Goal: Information Seeking & Learning: Learn about a topic

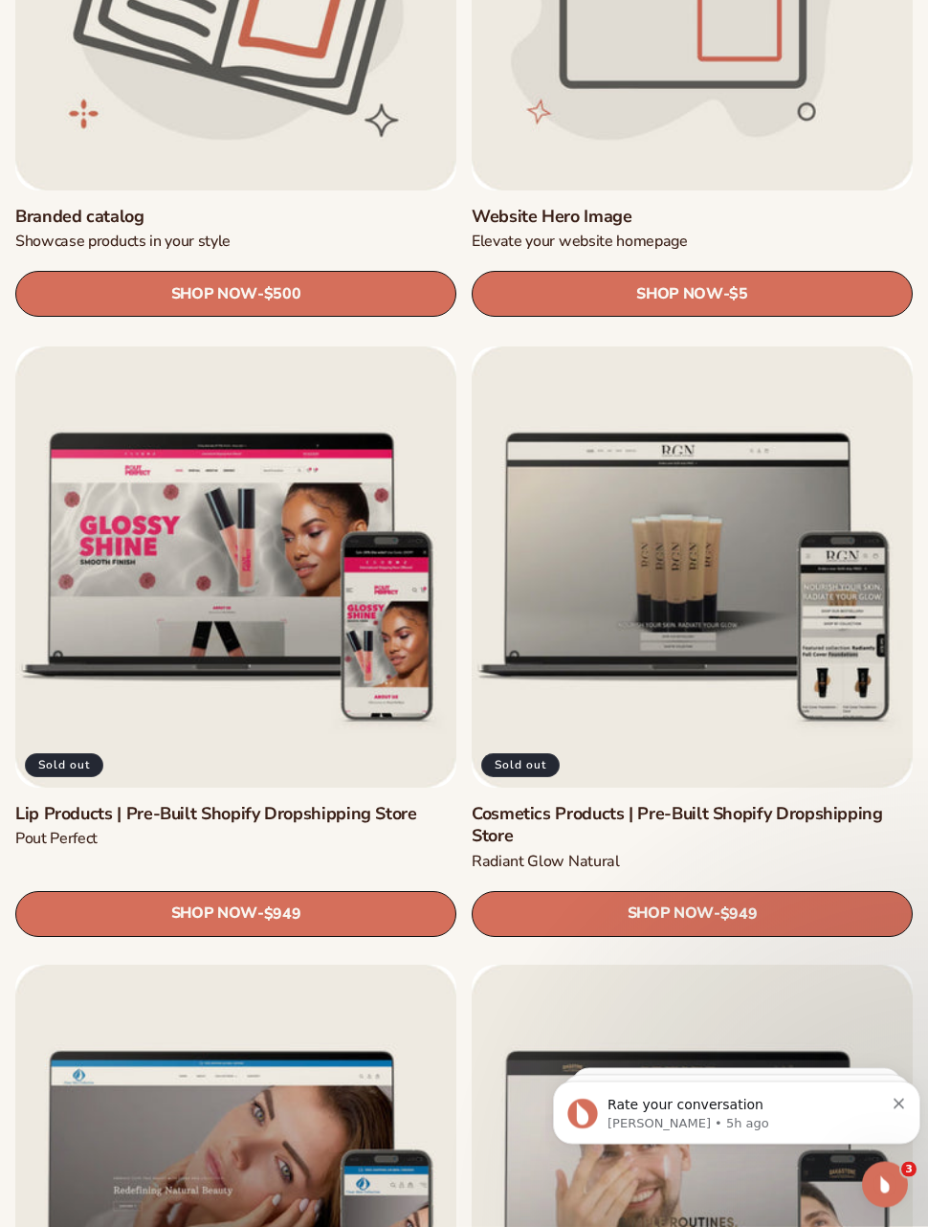
scroll to position [4648, 0]
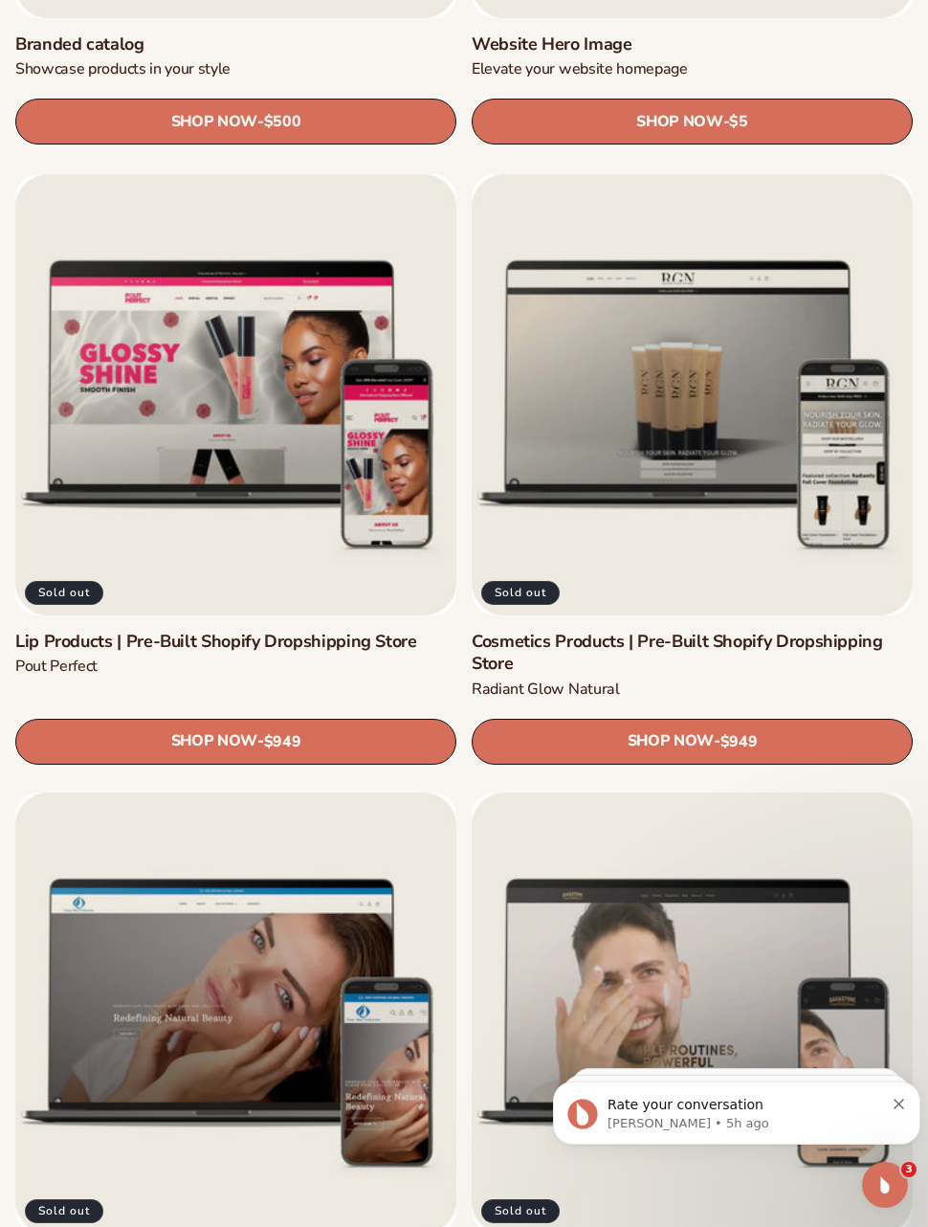
click at [775, 631] on link "Cosmetics Products | Pre-Built Shopify Dropshipping Store" at bounding box center [692, 653] width 441 height 45
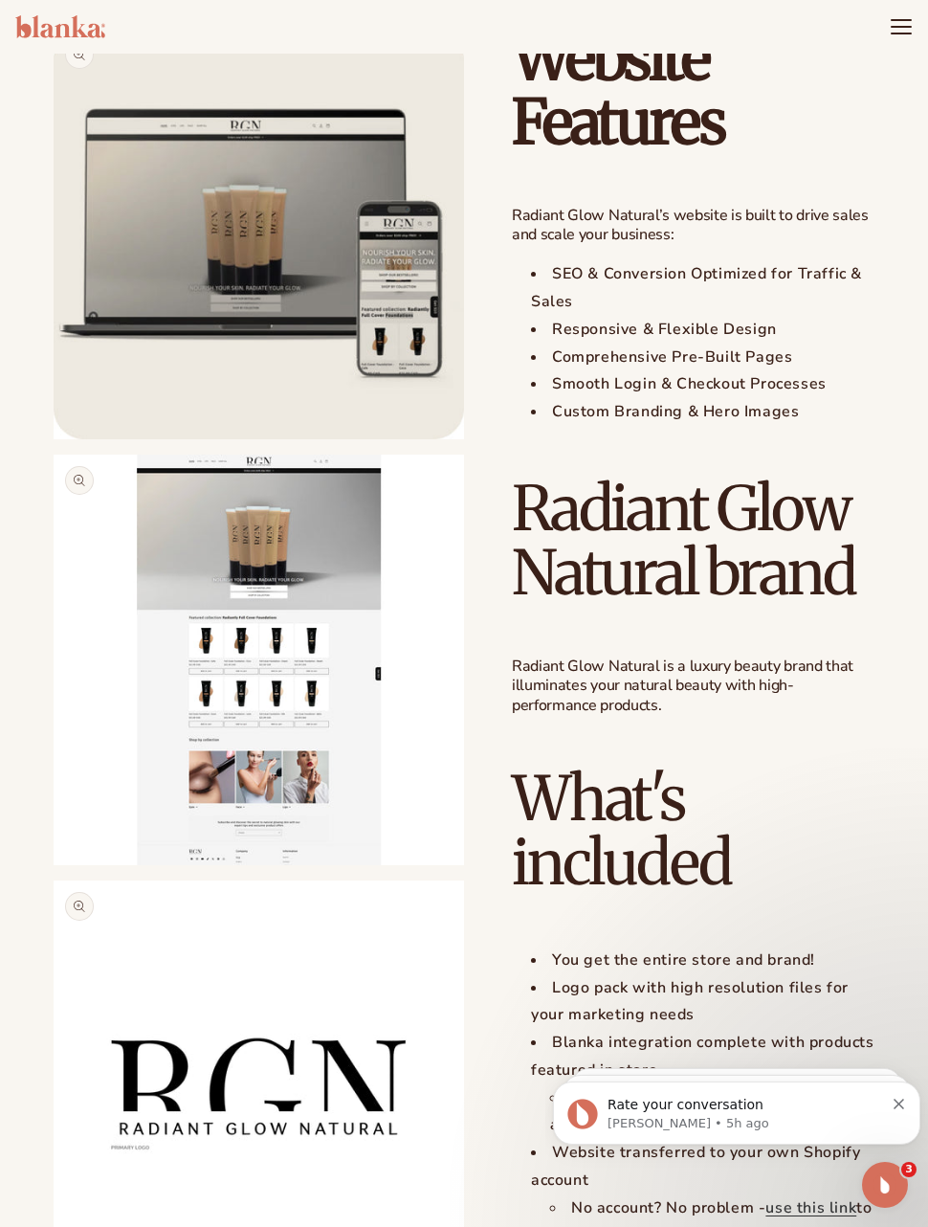
scroll to position [1347, 0]
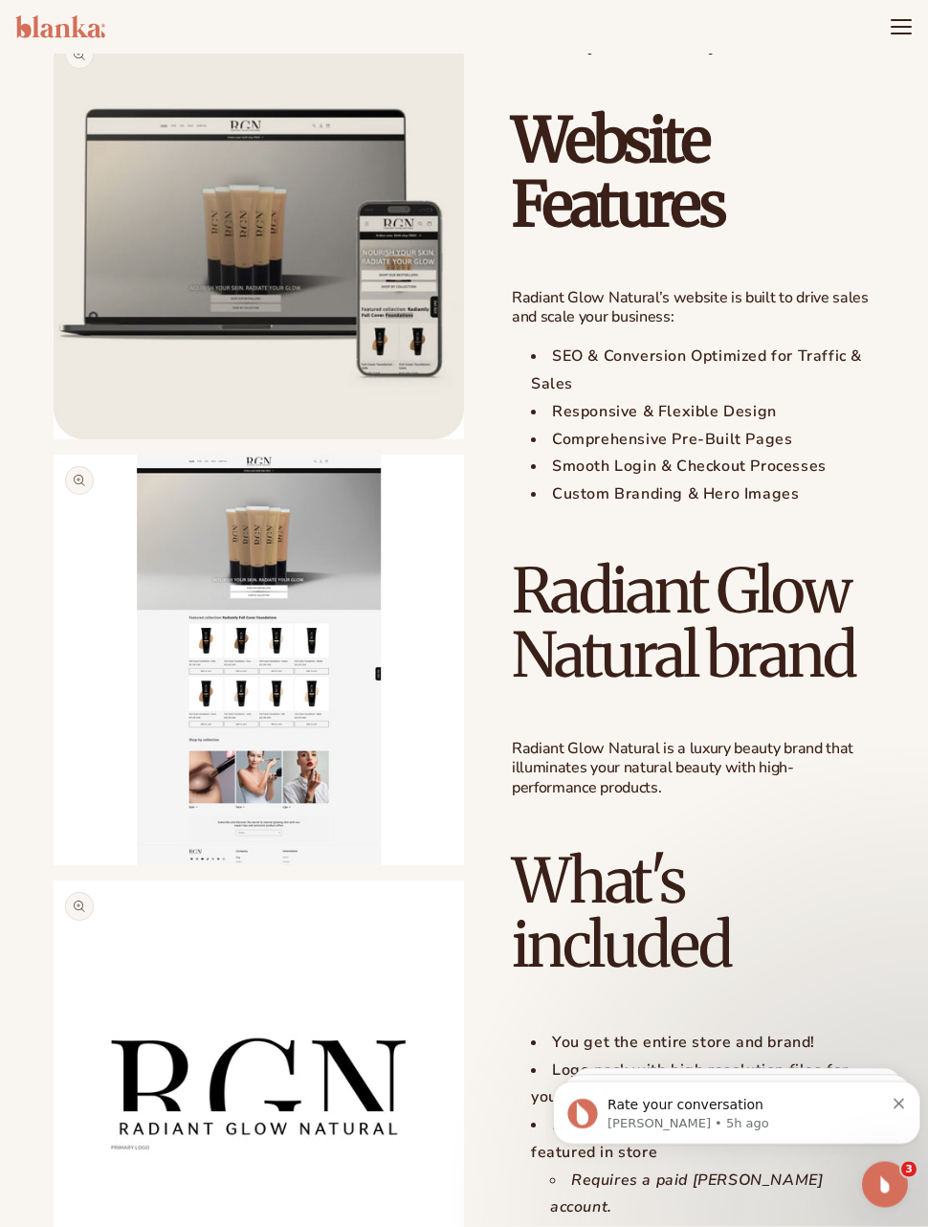
click at [54, 865] on button "Open media 2 in modal" at bounding box center [54, 865] width 0 height 0
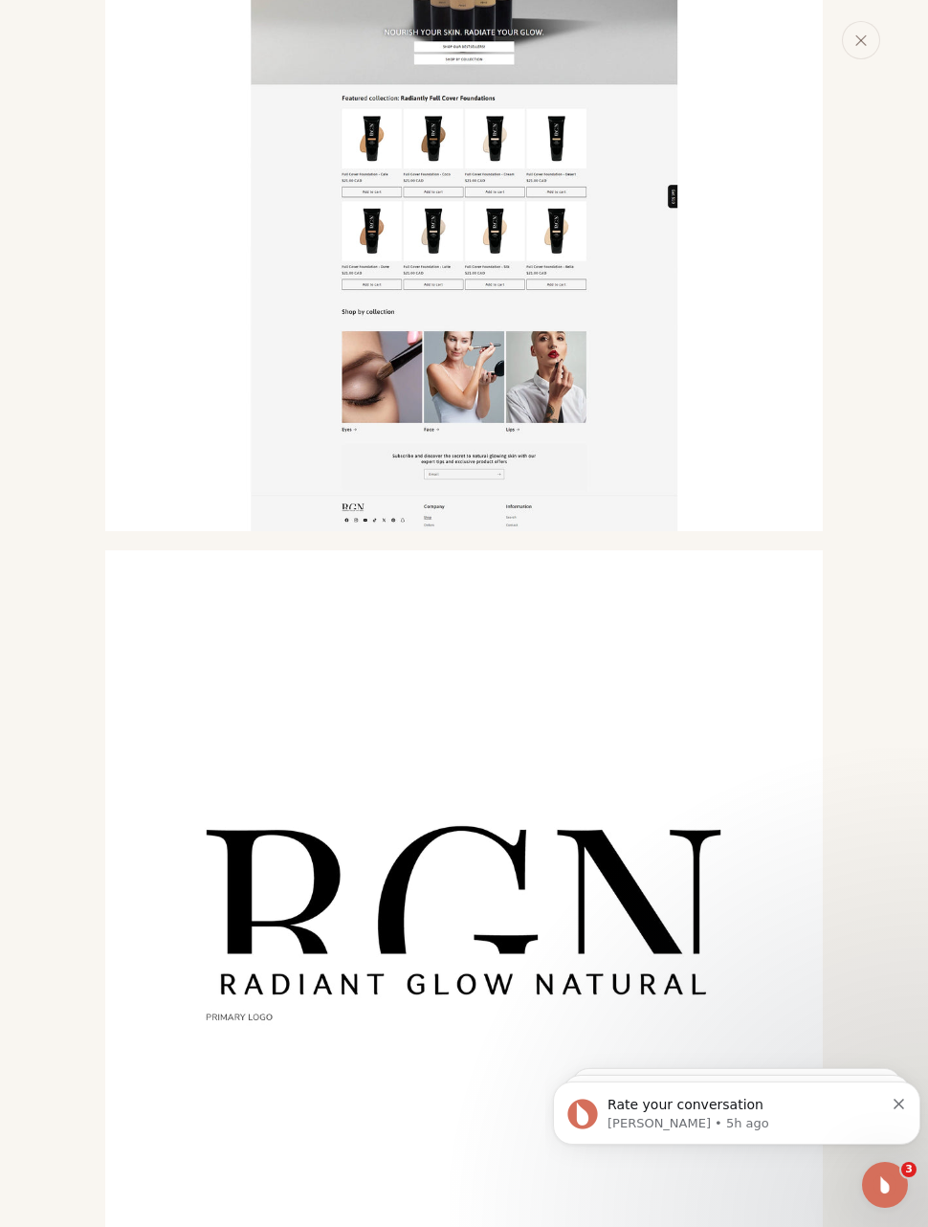
scroll to position [942, 0]
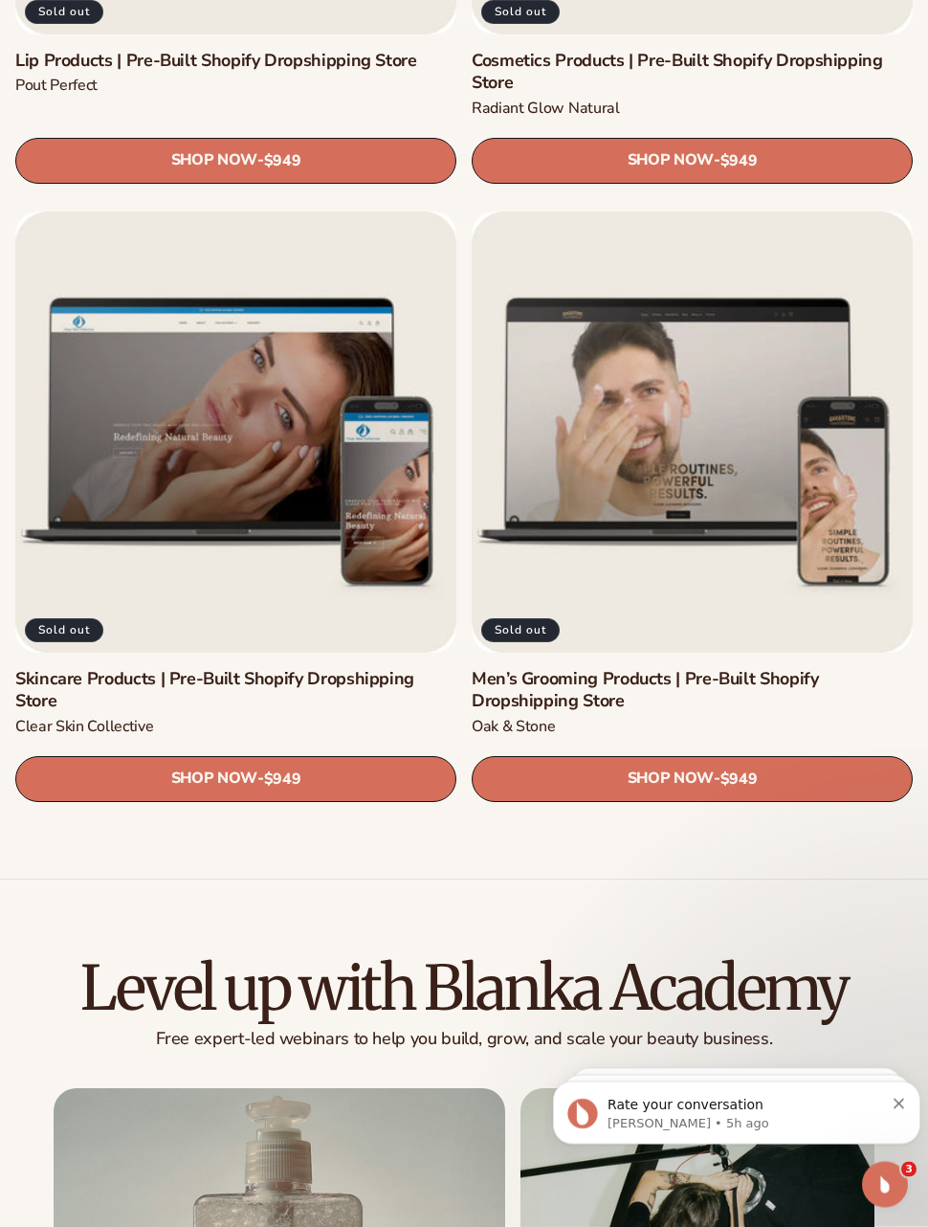
scroll to position [5229, 0]
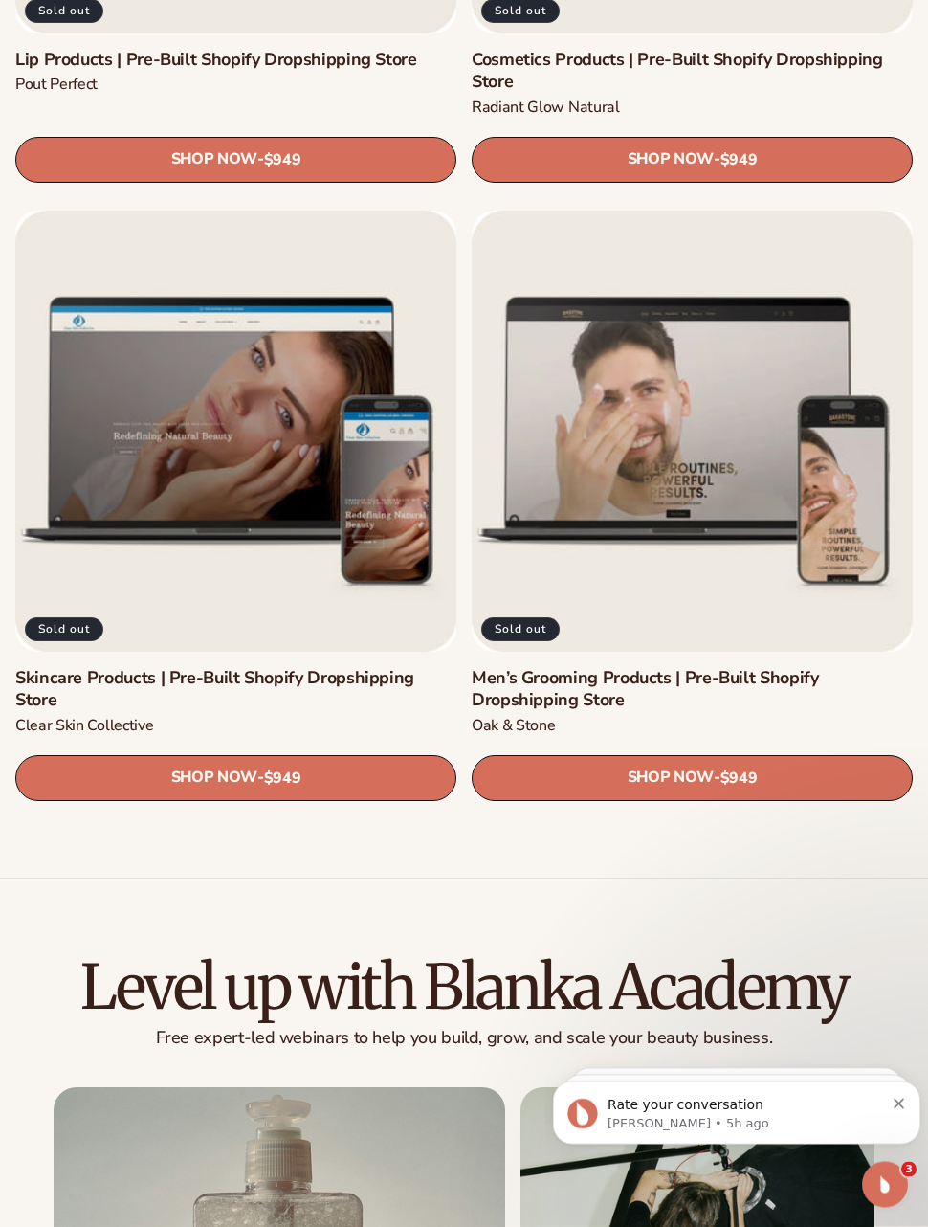
click at [303, 668] on link "Skincare Products | Pre-Built Shopify Dropshipping Store" at bounding box center [235, 690] width 441 height 45
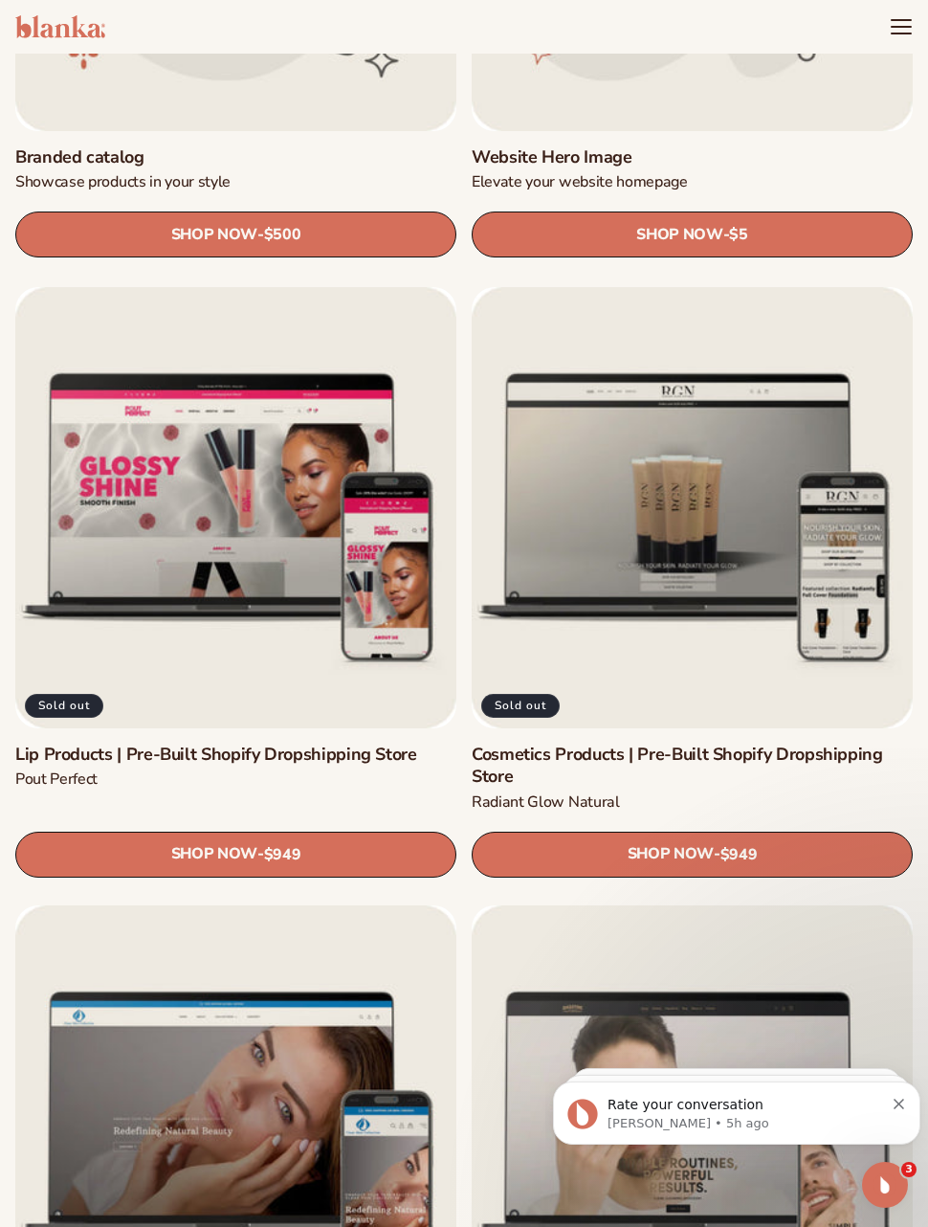
scroll to position [4534, 0]
click at [315, 744] on link "Lip Products | Pre-Built Shopify Dropshipping Store" at bounding box center [235, 755] width 441 height 22
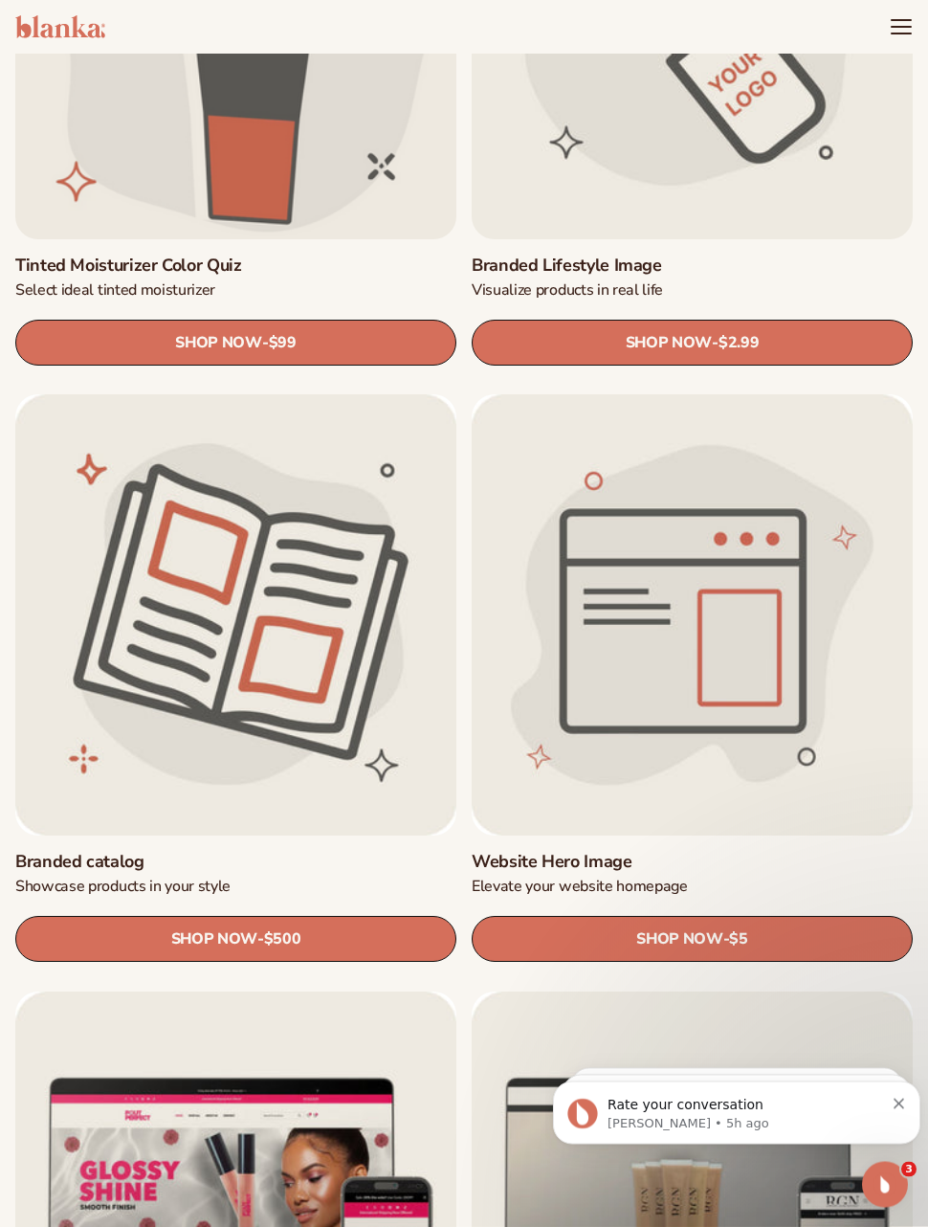
scroll to position [3790, 0]
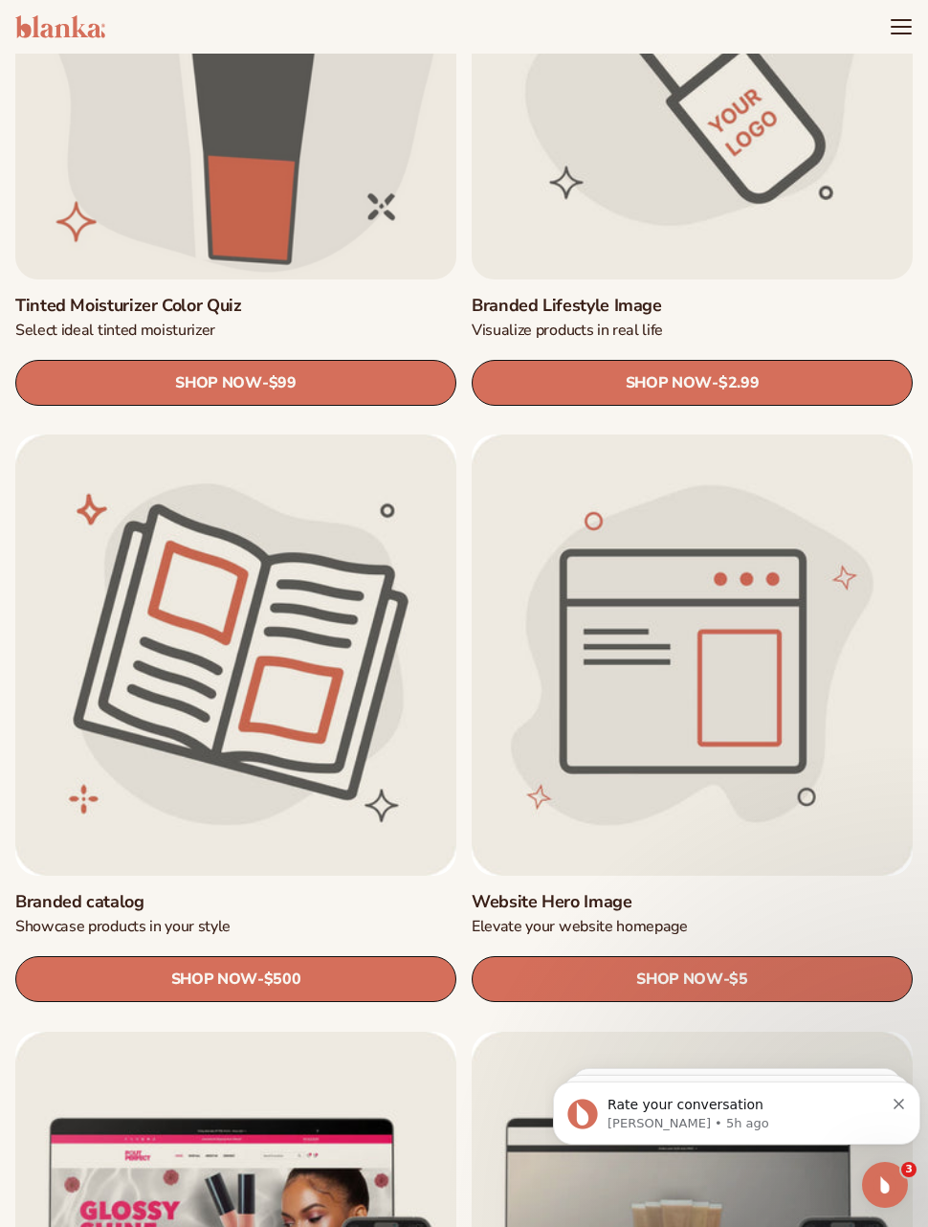
click at [289, 891] on link "Branded catalog" at bounding box center [235, 902] width 441 height 22
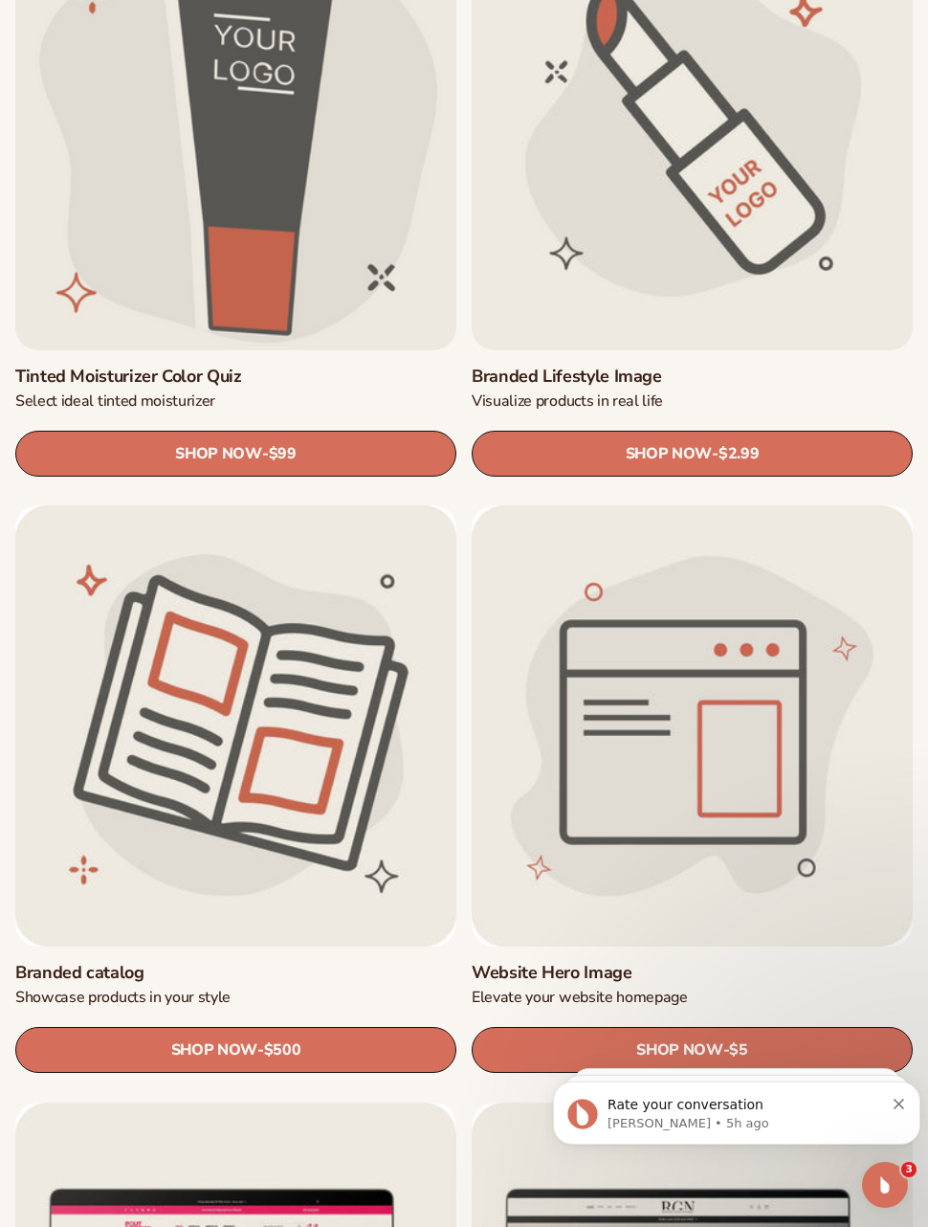
scroll to position [3718, 0]
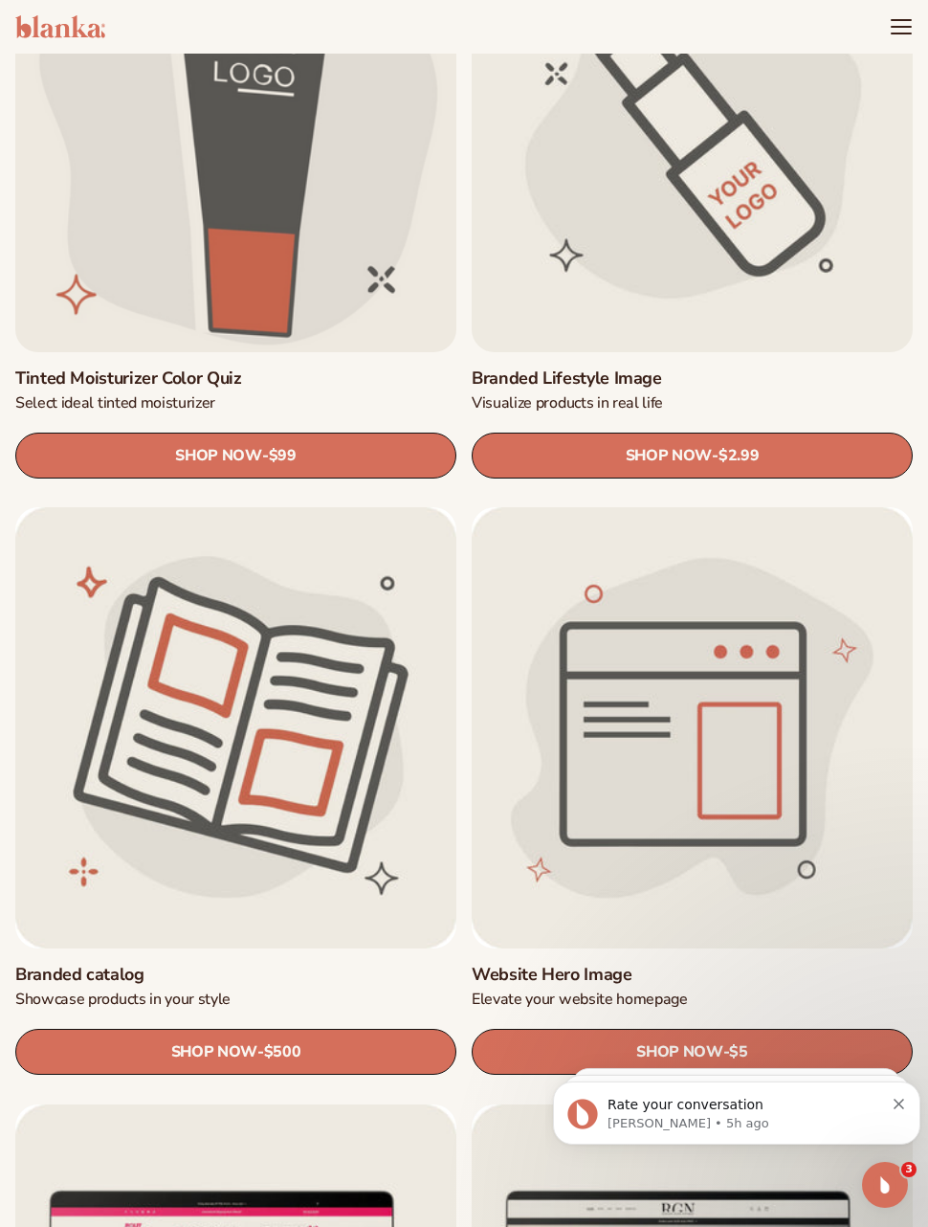
click at [680, 964] on link "Website Hero Image" at bounding box center [692, 975] width 441 height 22
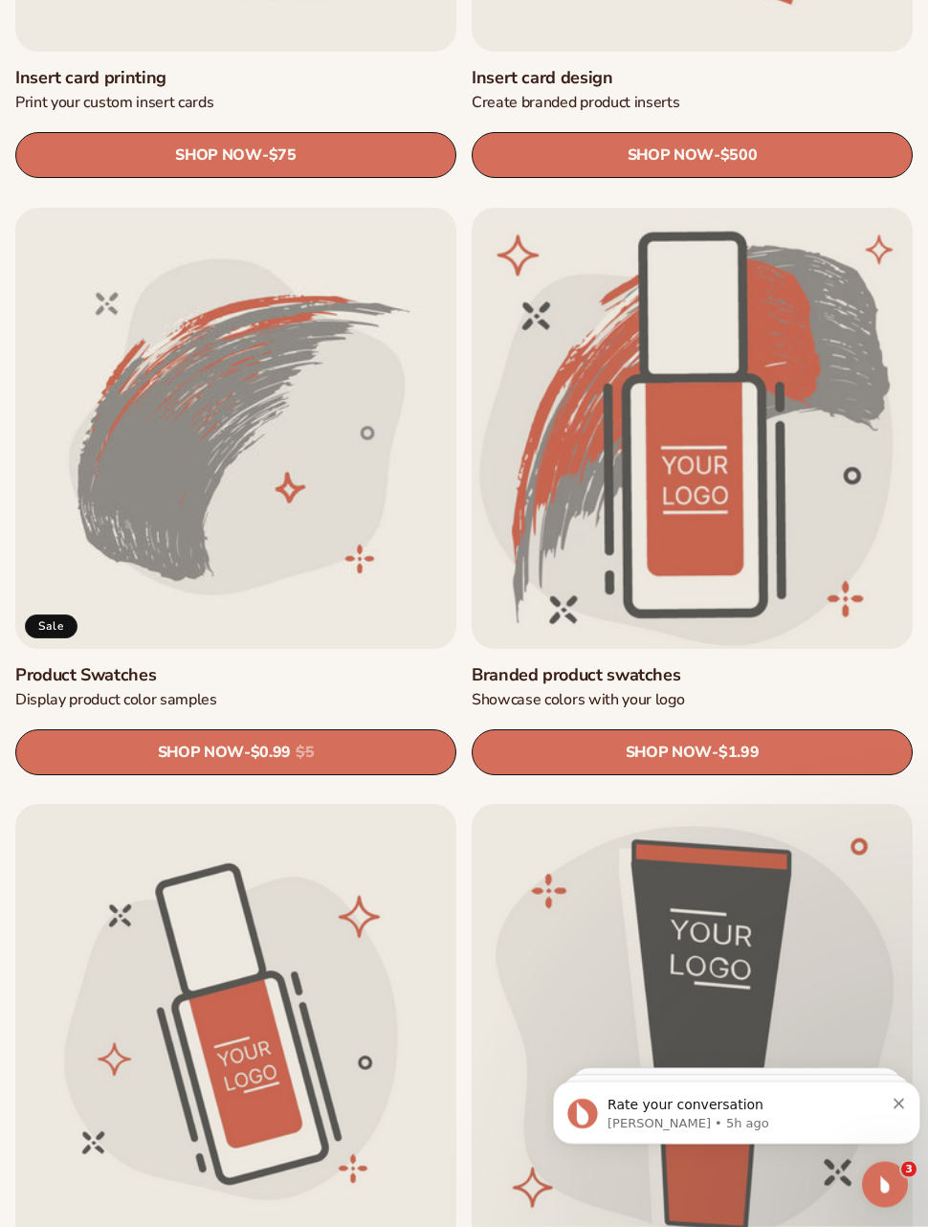
scroll to position [1633, 0]
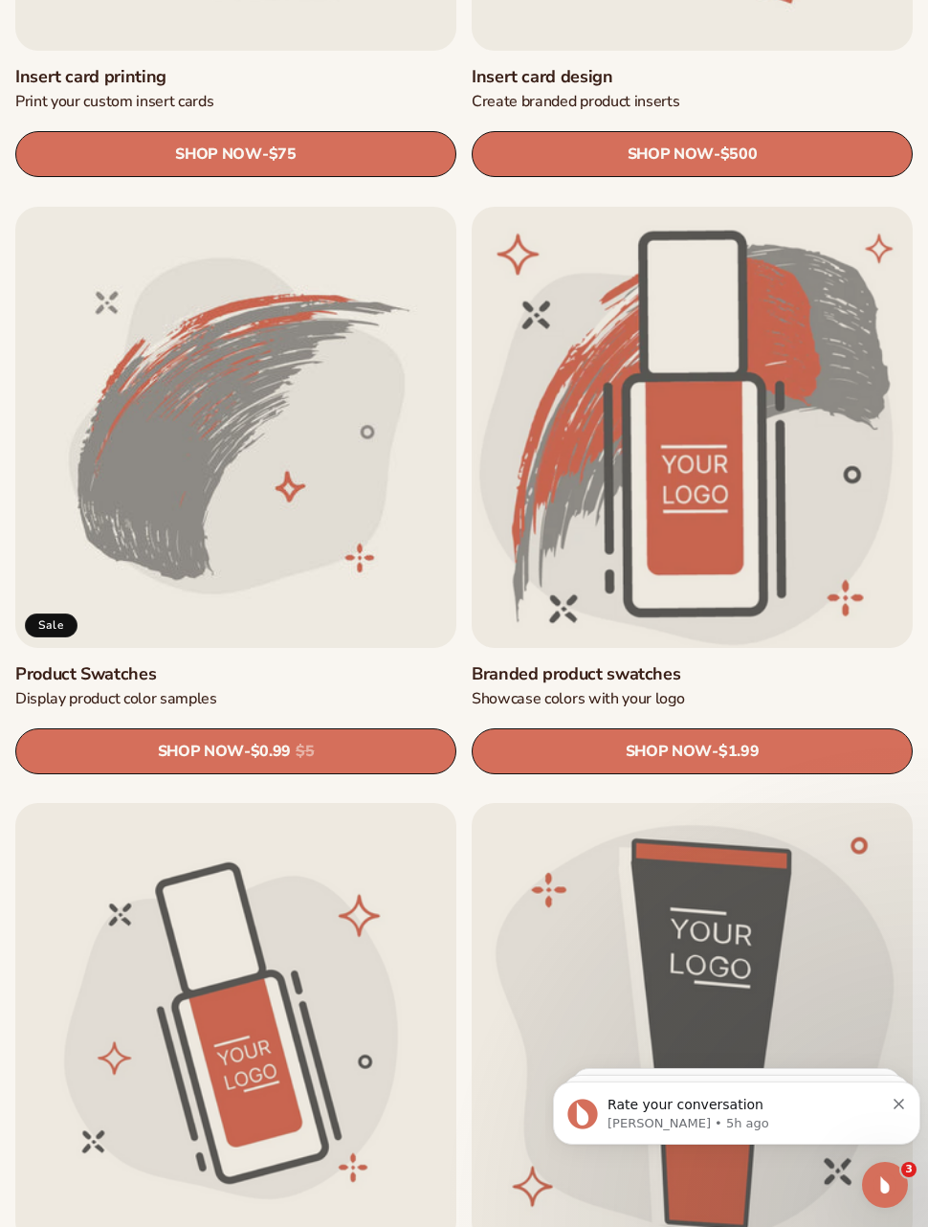
click at [199, 663] on link "Product Swatches" at bounding box center [235, 674] width 441 height 22
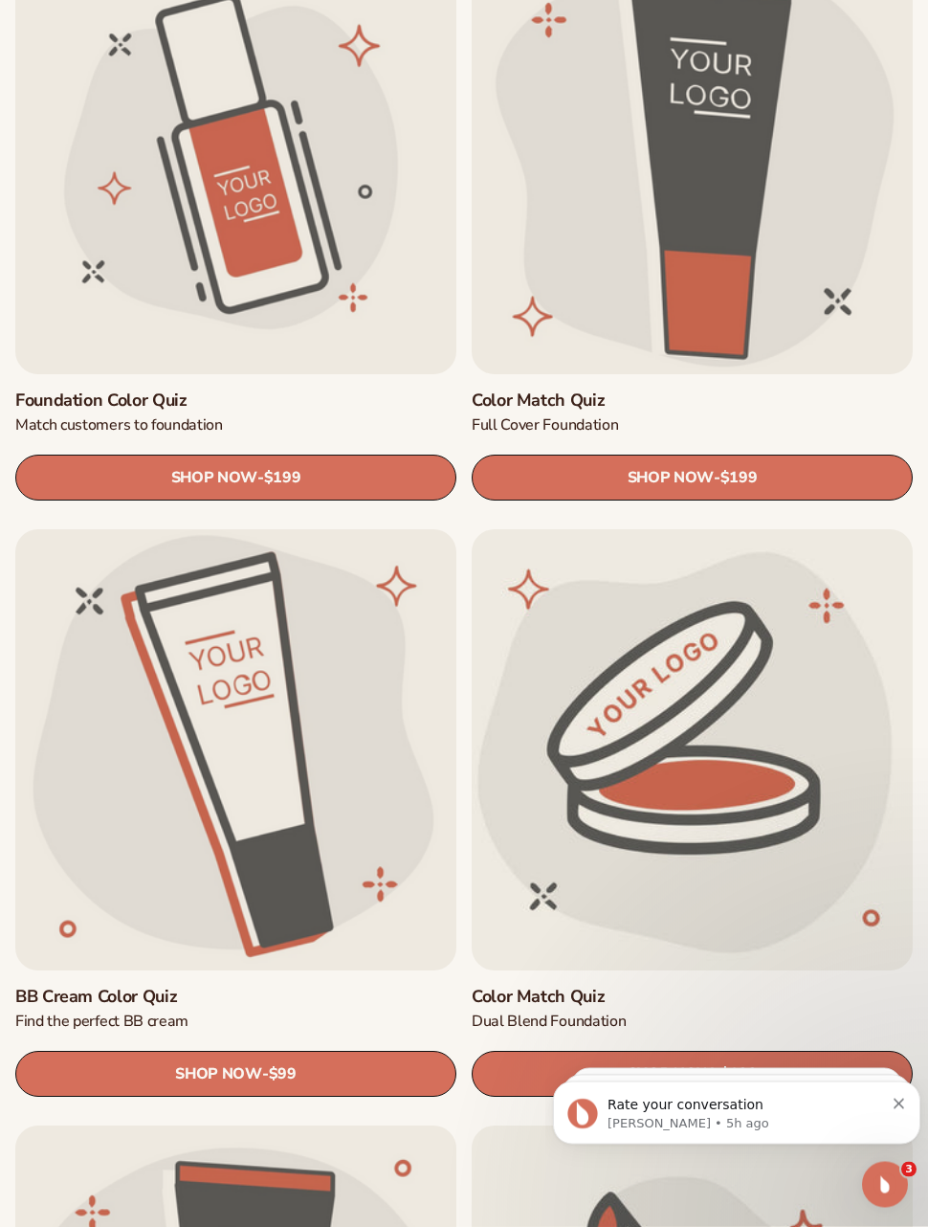
scroll to position [2504, 0]
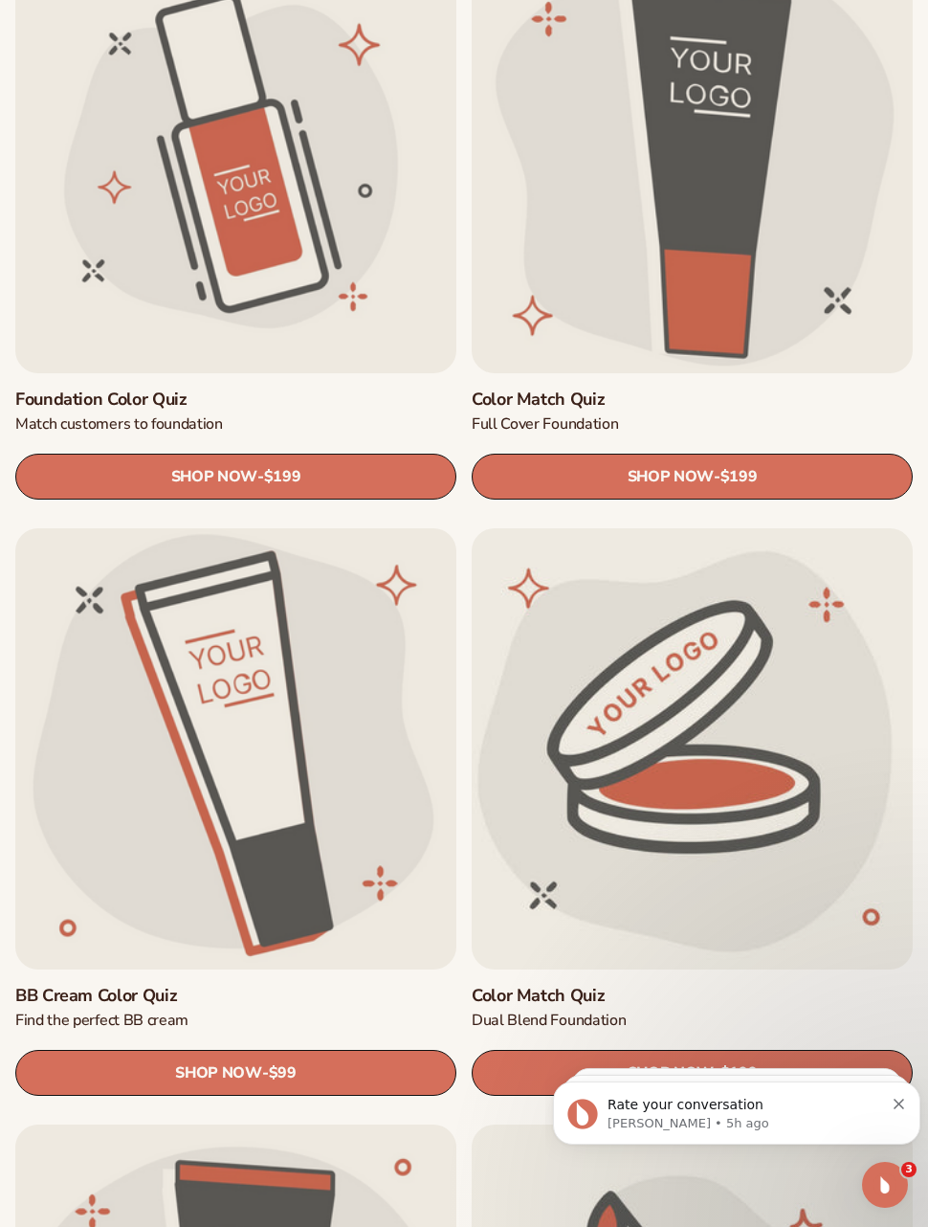
click at [646, 985] on link "Color Match Quiz" at bounding box center [692, 996] width 441 height 22
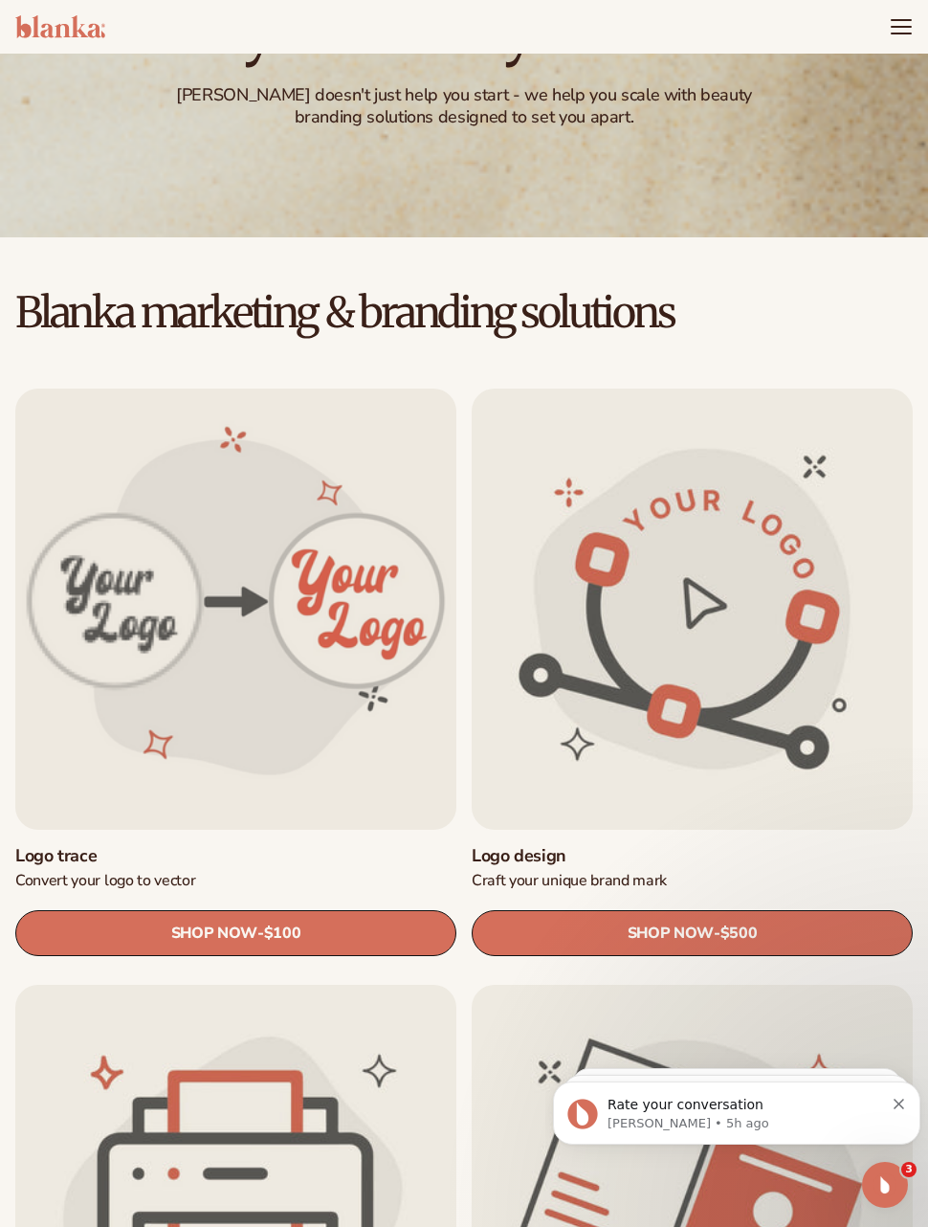
scroll to position [0, 0]
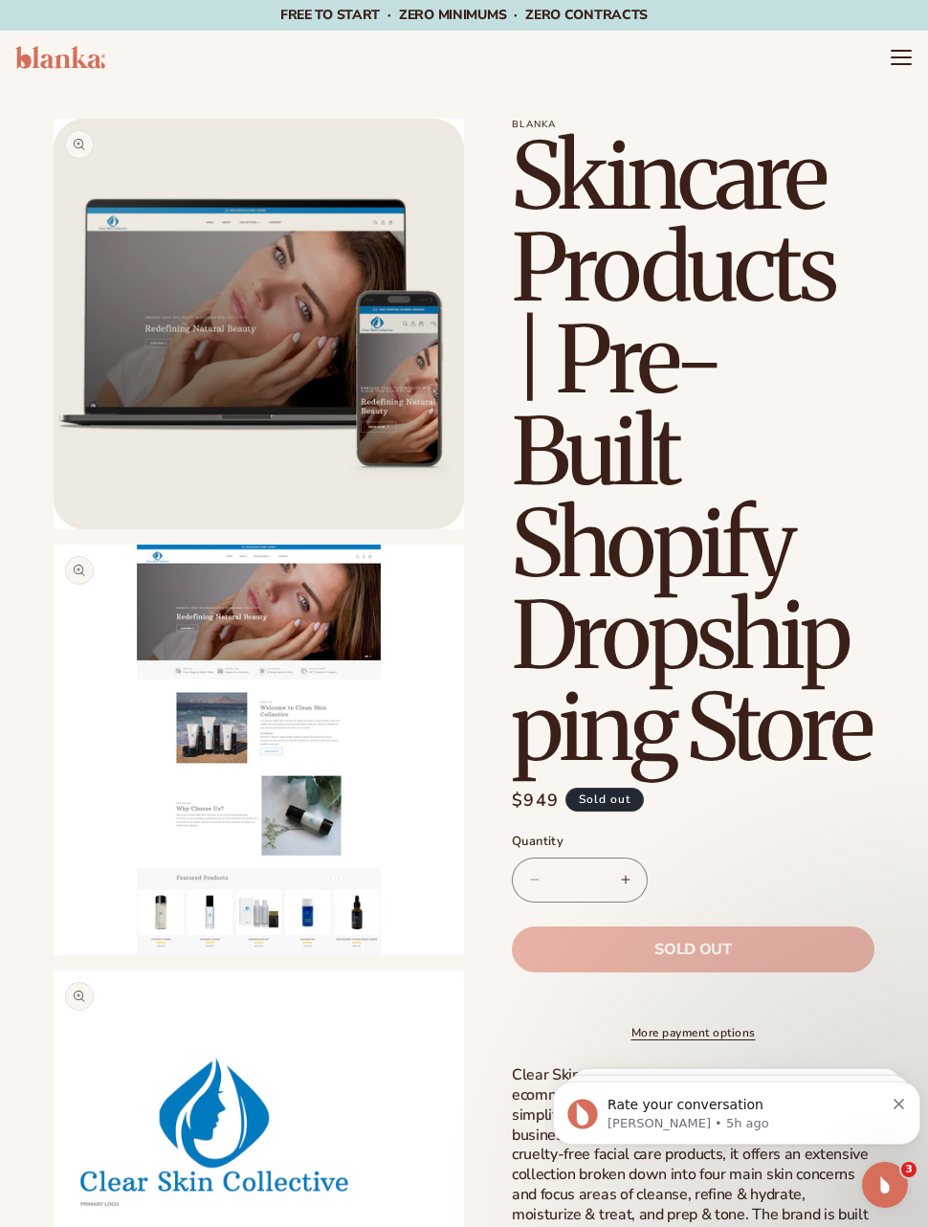
click at [54, 955] on button "Open media 2 in modal" at bounding box center [54, 955] width 0 height 0
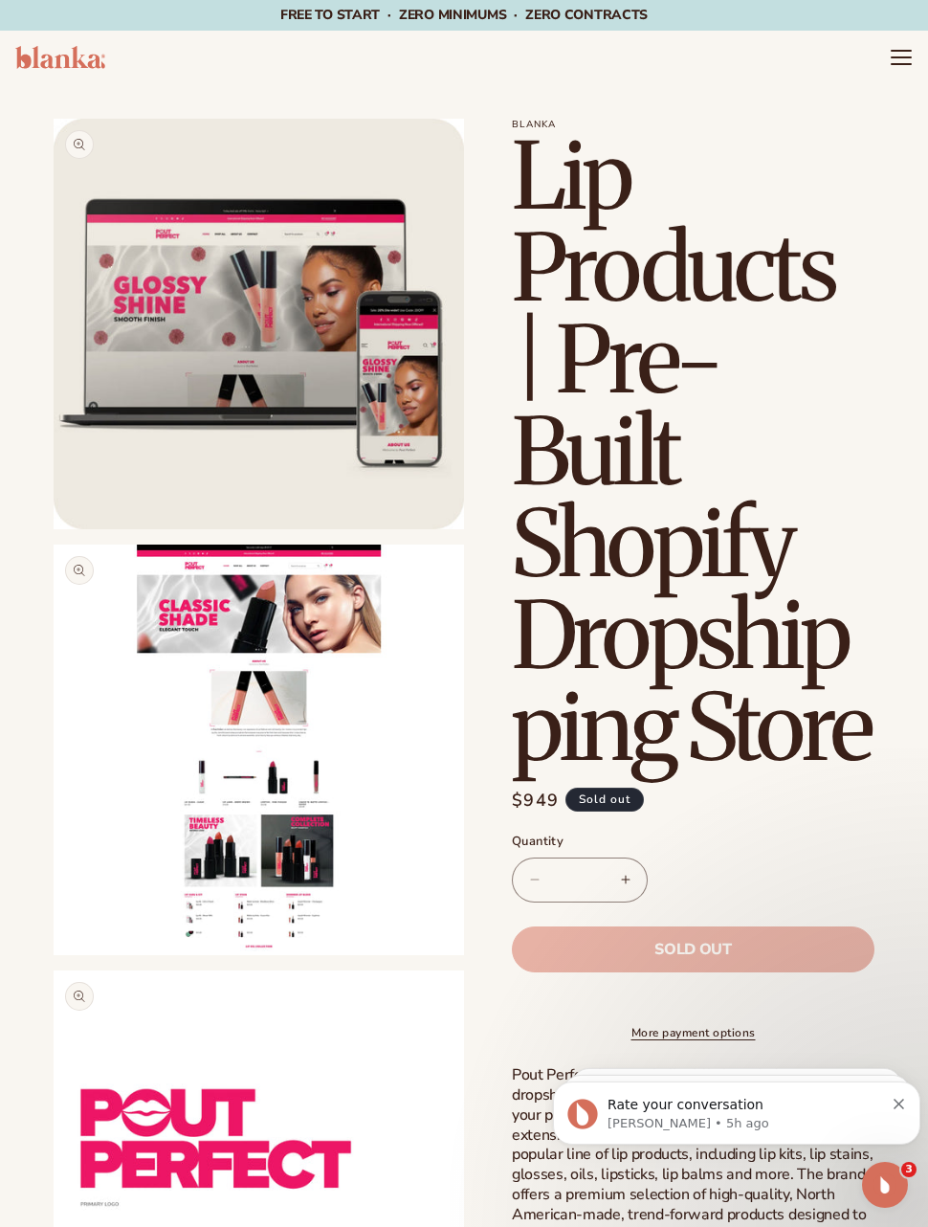
click at [54, 955] on button "Open media 2 in modal" at bounding box center [54, 955] width 0 height 0
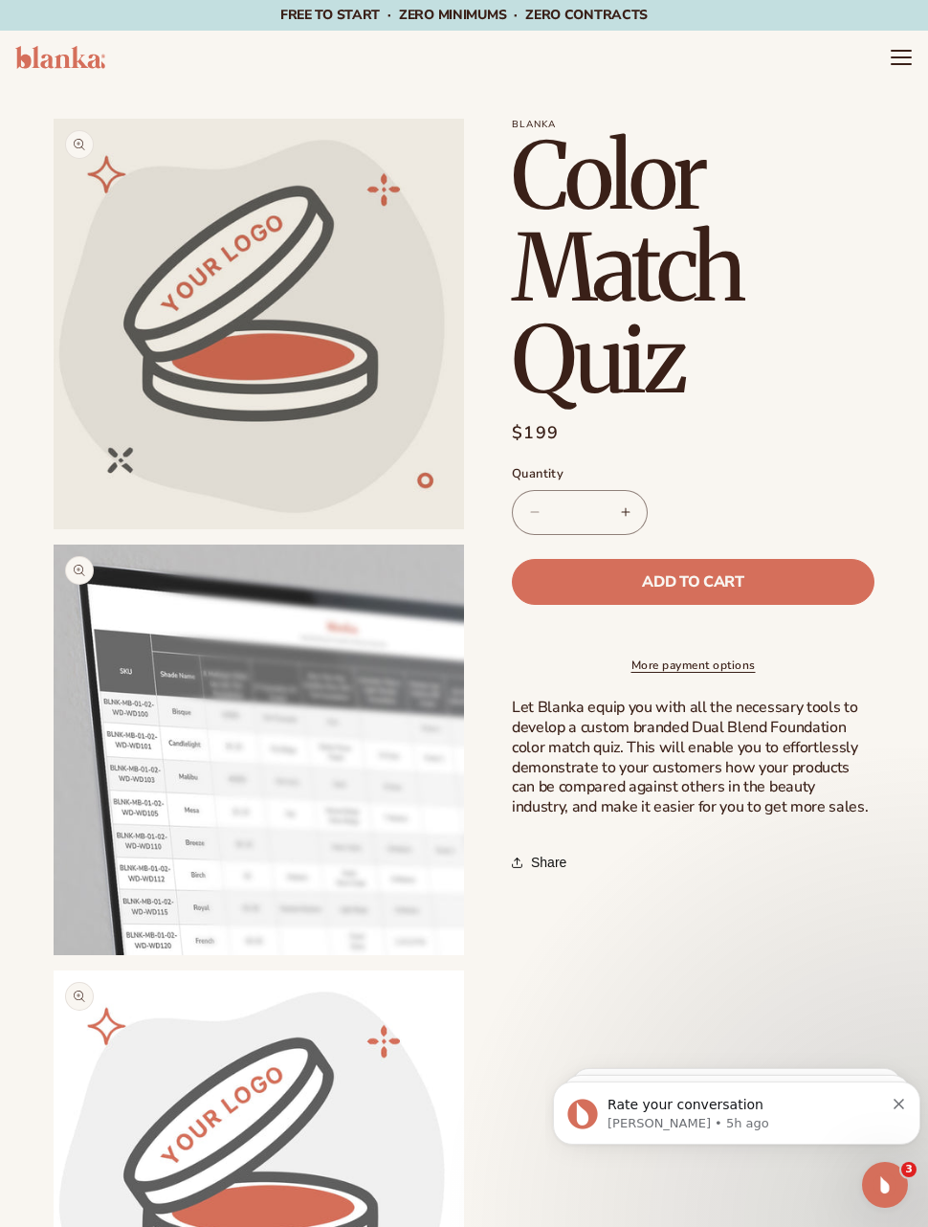
click at [894, 59] on icon "Menu" at bounding box center [901, 57] width 23 height 23
click at [911, 48] on icon "Menu" at bounding box center [901, 57] width 23 height 23
